Goal: Information Seeking & Learning: Find specific fact

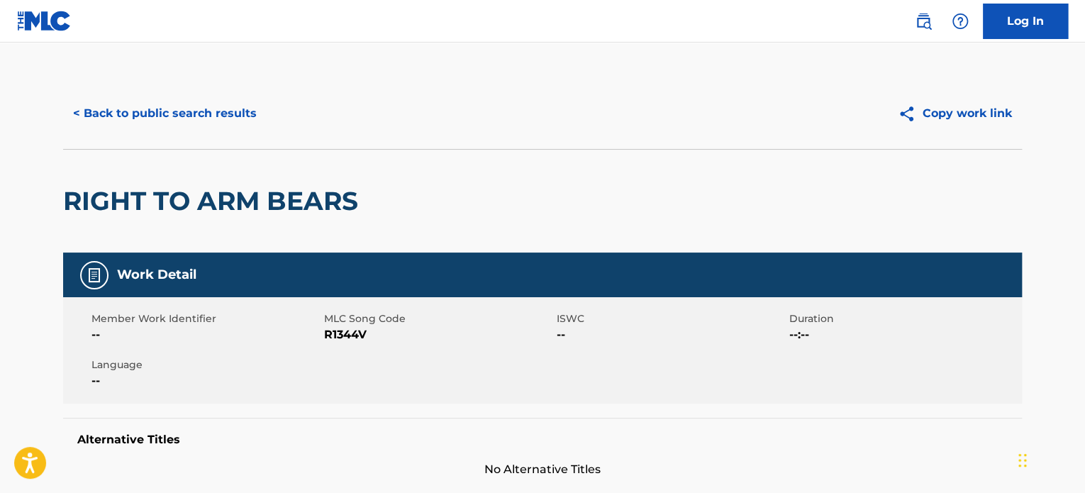
click at [925, 36] on div "Log In" at bounding box center [984, 21] width 167 height 35
click at [926, 30] on link at bounding box center [923, 21] width 28 height 28
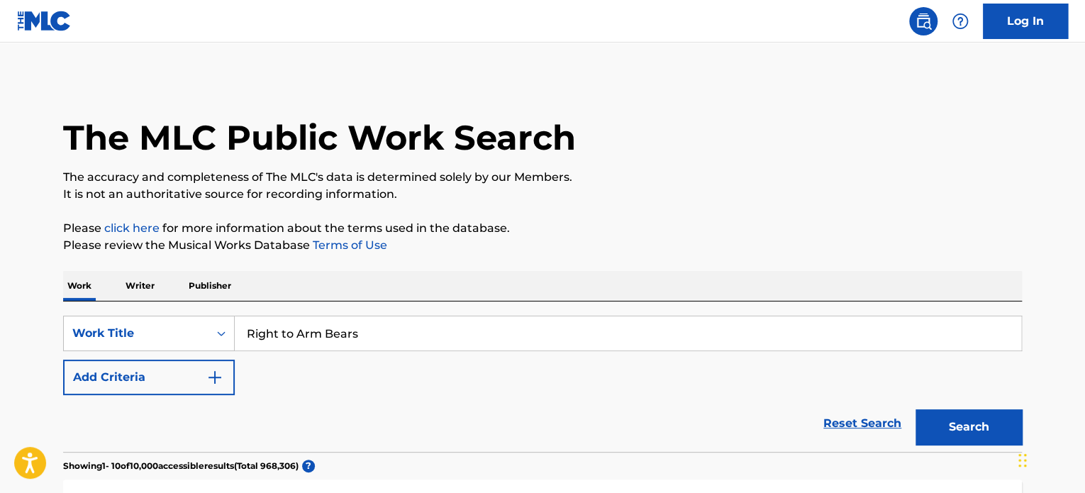
click at [461, 340] on input "Right to Arm Bears" at bounding box center [628, 333] width 786 height 34
paste input "No Matter Where You Are"
type input "No Matter Where You Are"
click at [939, 423] on button "Search" at bounding box center [969, 426] width 106 height 35
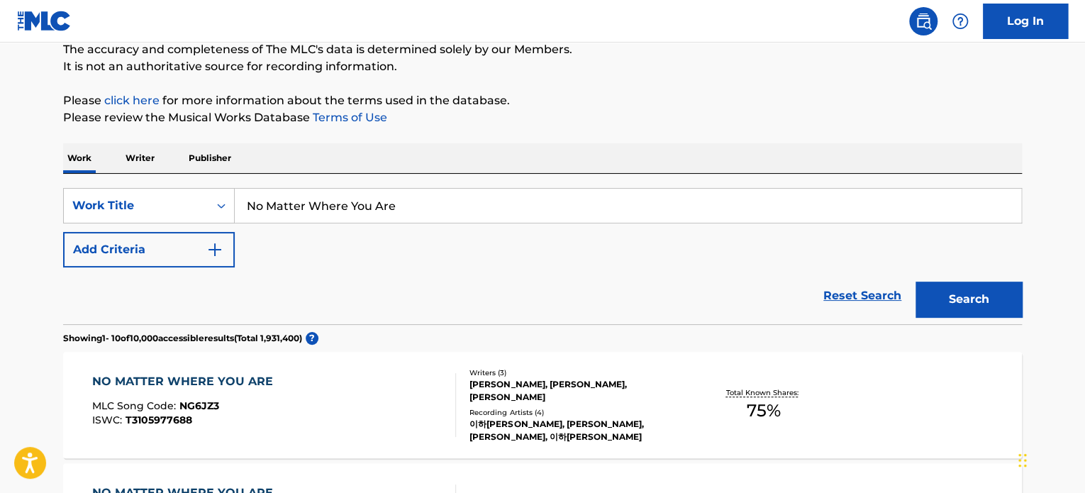
scroll to position [125, 0]
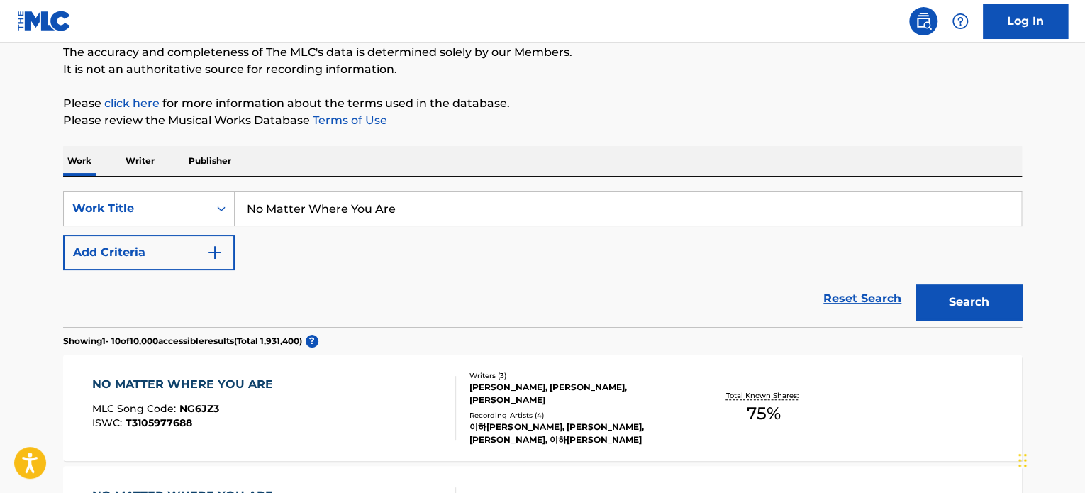
click at [152, 261] on button "Add Criteria" at bounding box center [149, 252] width 172 height 35
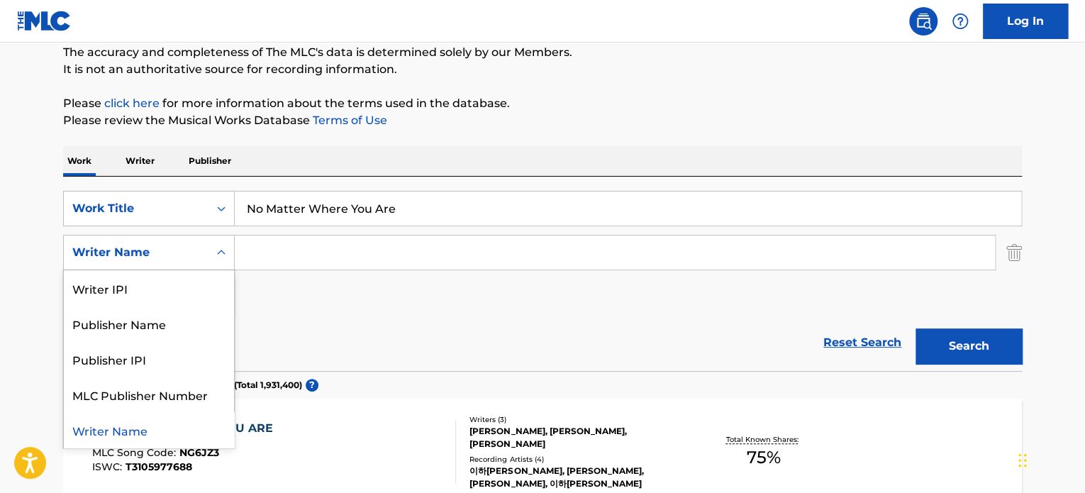
click at [152, 261] on div "Writer Name" at bounding box center [136, 252] width 145 height 27
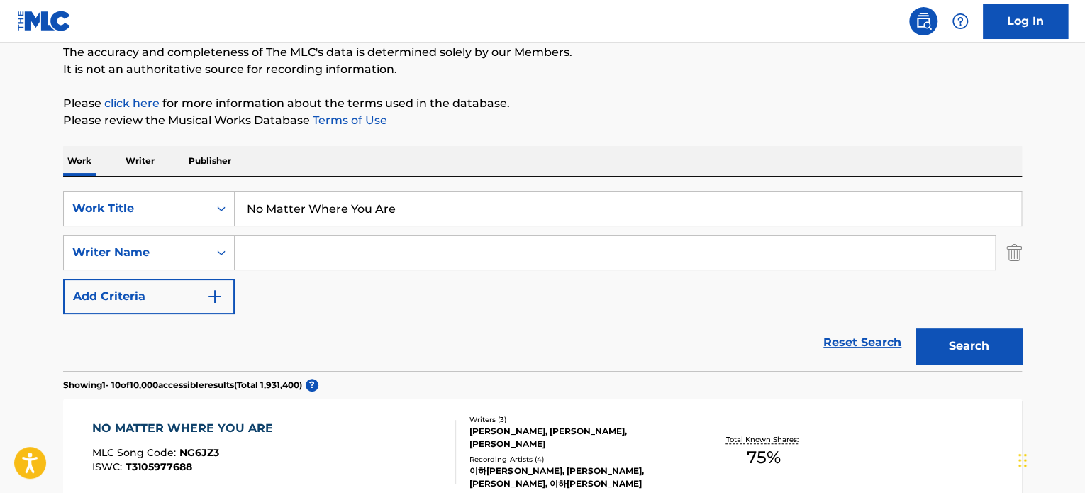
click at [521, 308] on div "SearchWithCriteria998995c1-d9dc-45cb-a3ff-615c68f6270e Work Title No Matter Whe…" at bounding box center [542, 252] width 959 height 123
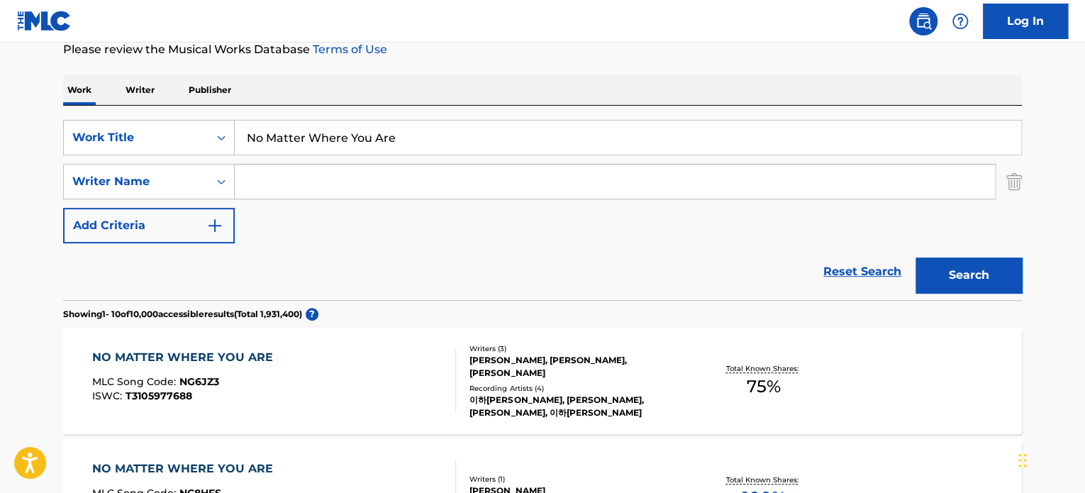
scroll to position [196, 0]
click at [642, 244] on div "Reset Search Search" at bounding box center [542, 271] width 959 height 57
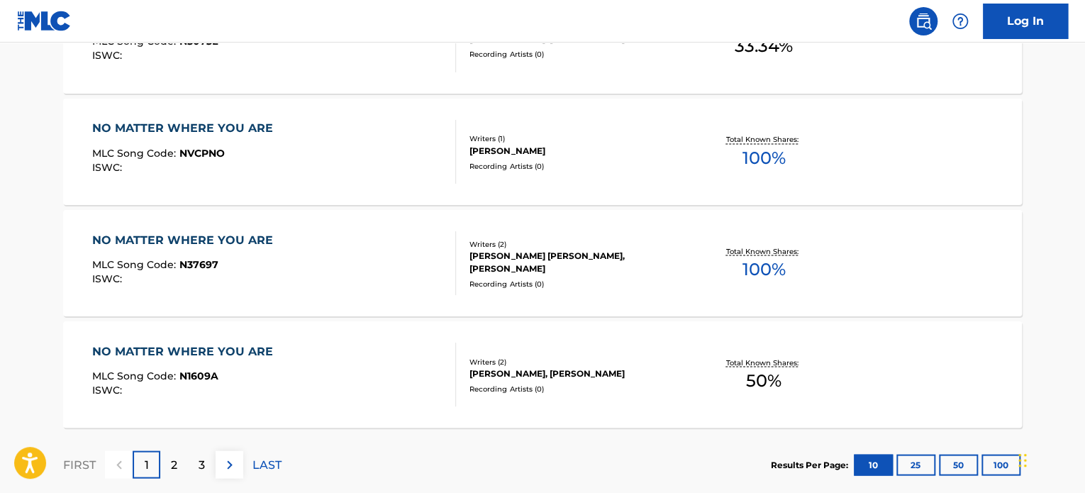
scroll to position [1145, 0]
